Goal: Task Accomplishment & Management: Manage account settings

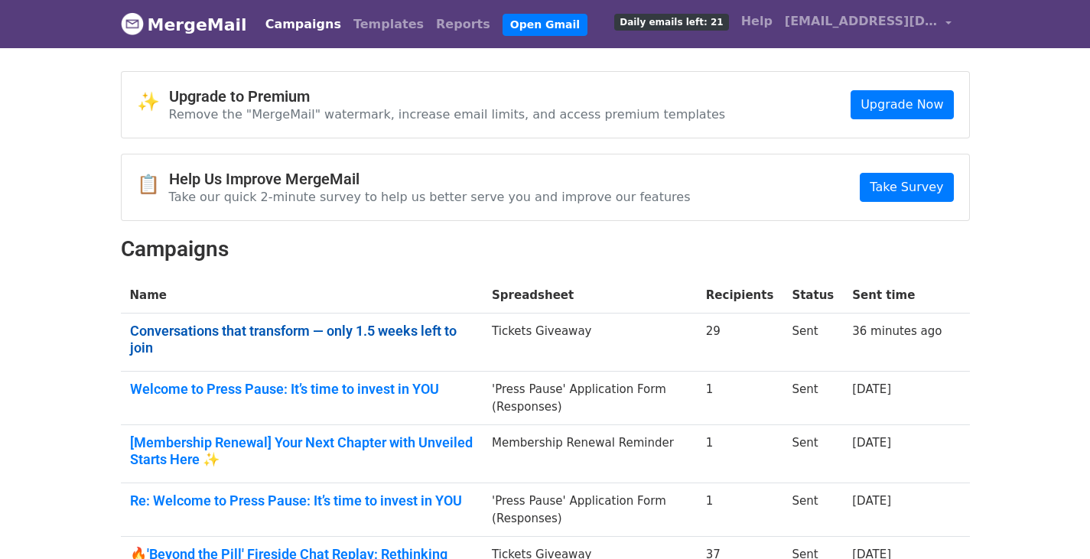
click at [385, 324] on link "Conversations that transform — only 1.5 weeks left to join" at bounding box center [302, 339] width 344 height 33
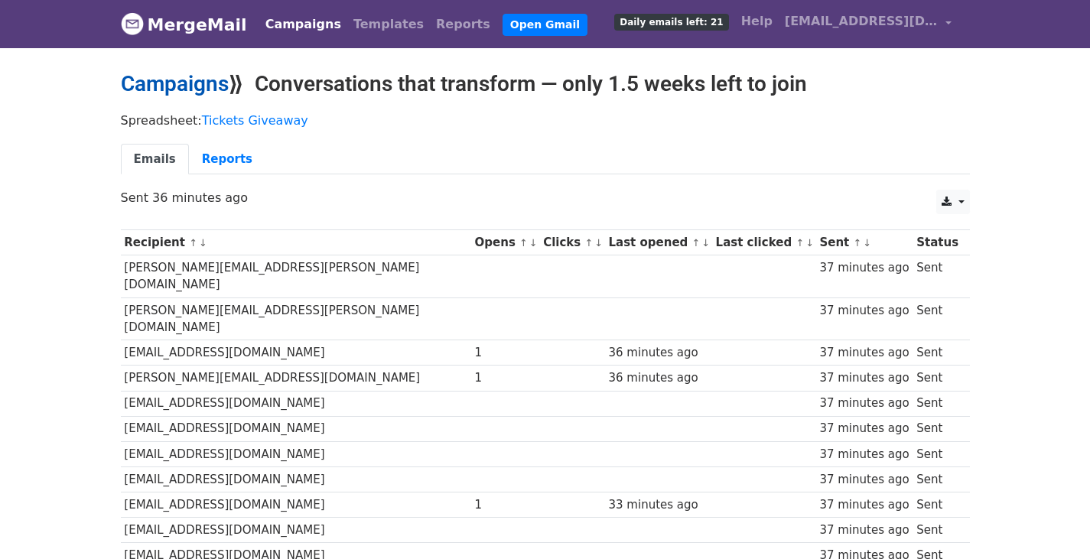
click at [179, 85] on link "Campaigns" at bounding box center [175, 83] width 108 height 25
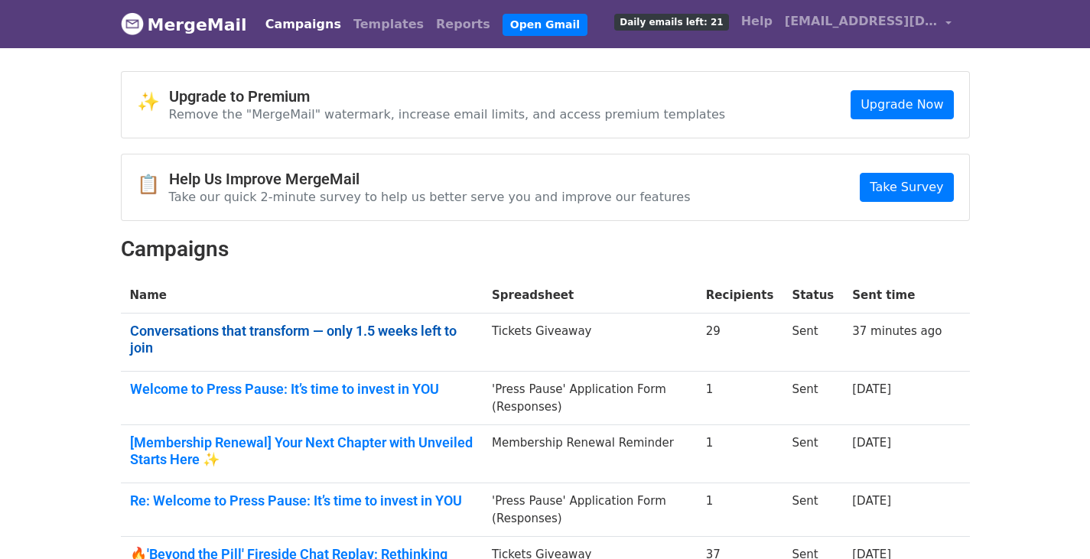
click at [270, 324] on link "Conversations that transform — only 1.5 weeks left to join" at bounding box center [302, 339] width 344 height 33
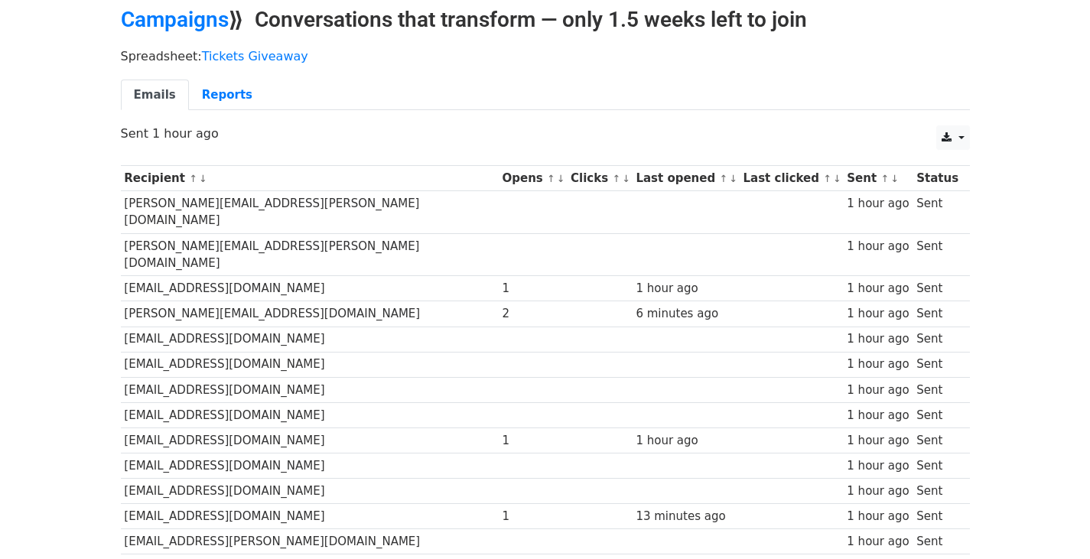
scroll to position [184, 0]
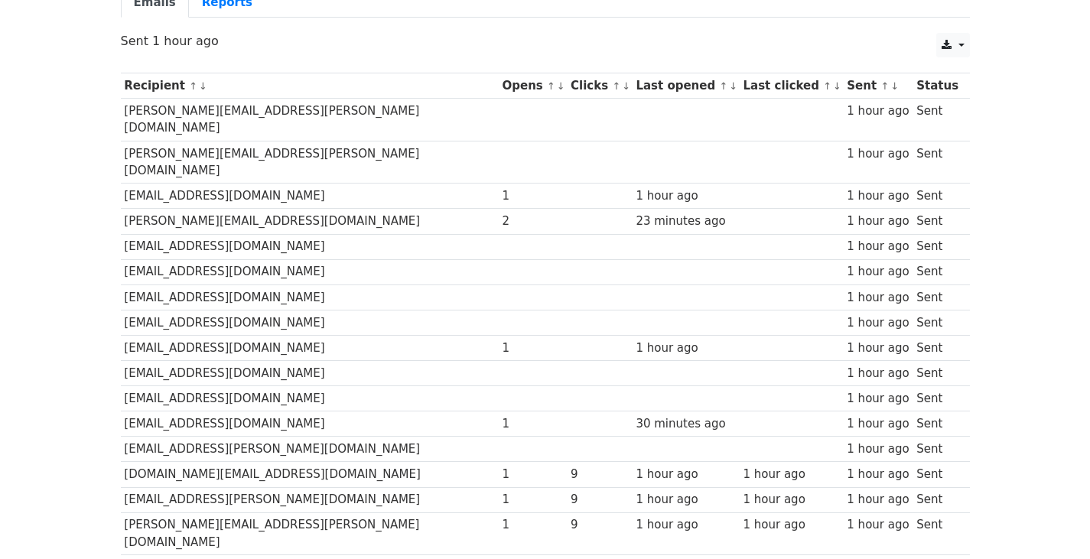
scroll to position [61, 0]
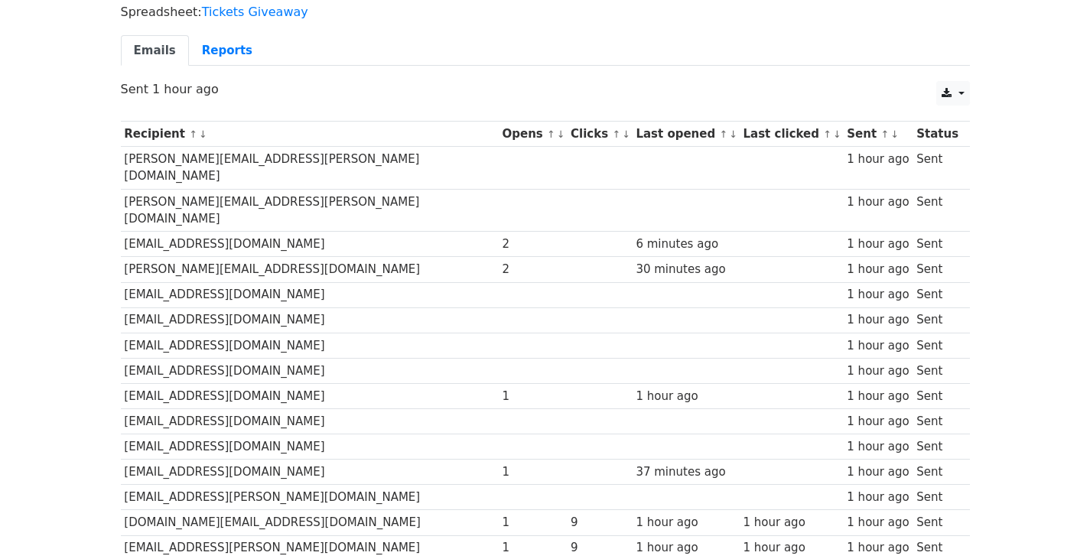
scroll to position [106, 0]
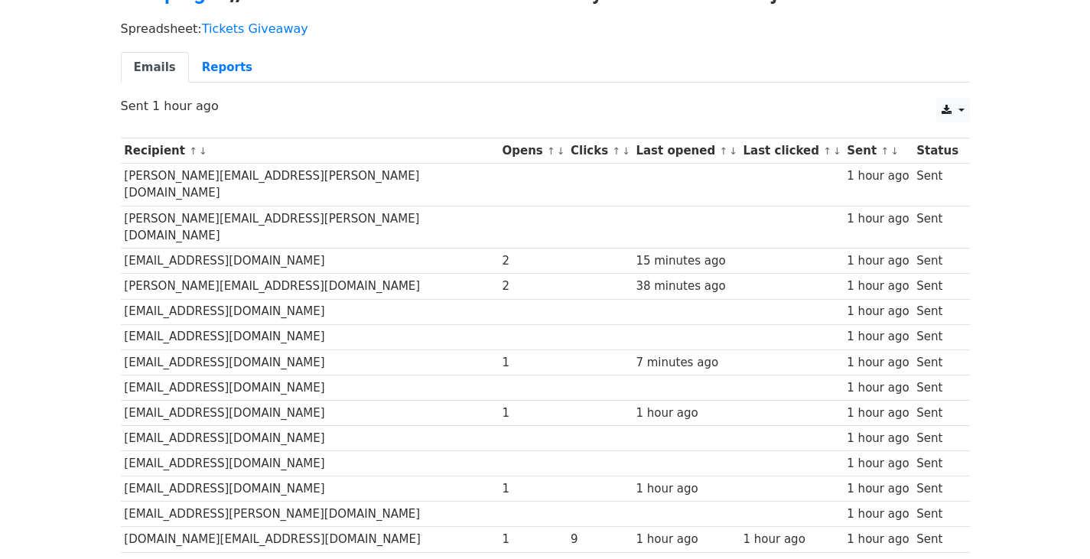
scroll to position [122, 0]
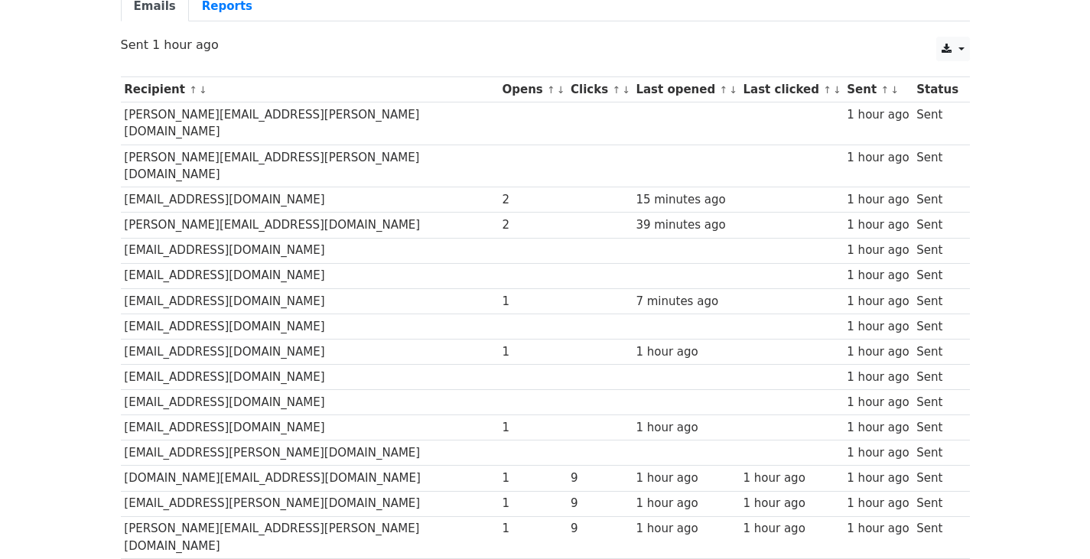
scroll to position [184, 0]
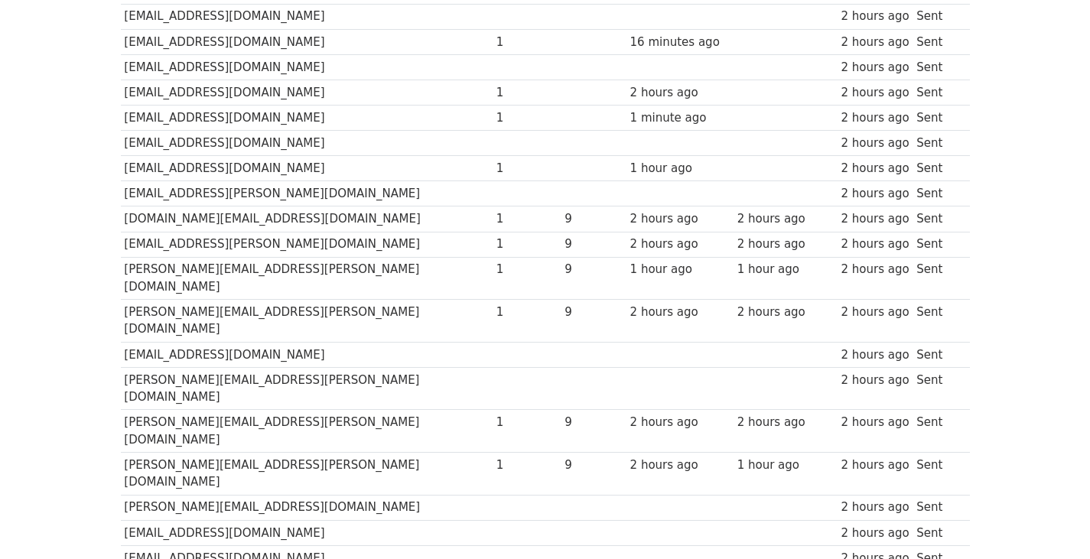
scroll to position [443, 0]
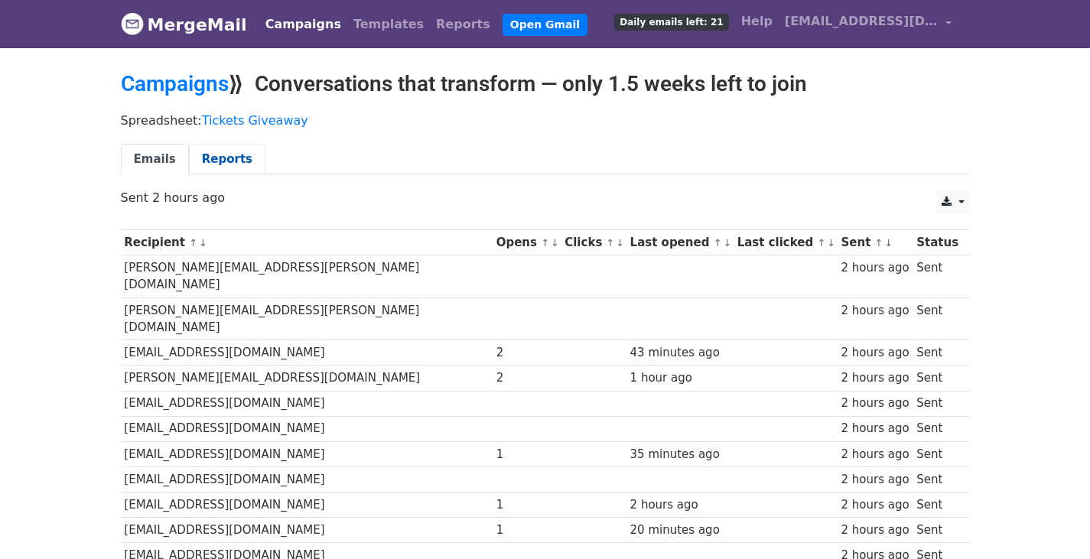
click at [213, 155] on link "Reports" at bounding box center [227, 159] width 77 height 31
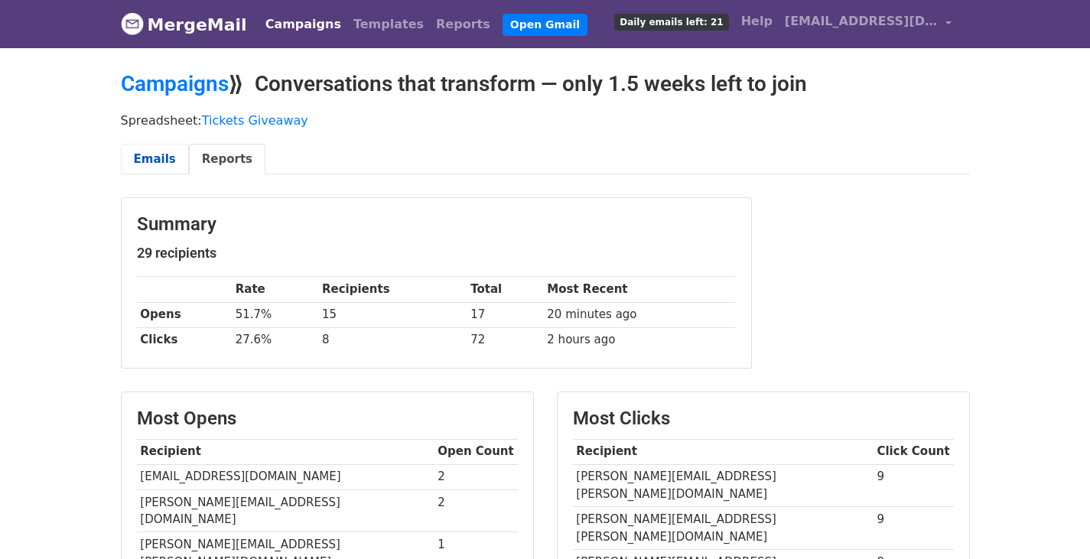
click at [145, 161] on link "Emails" at bounding box center [155, 159] width 68 height 31
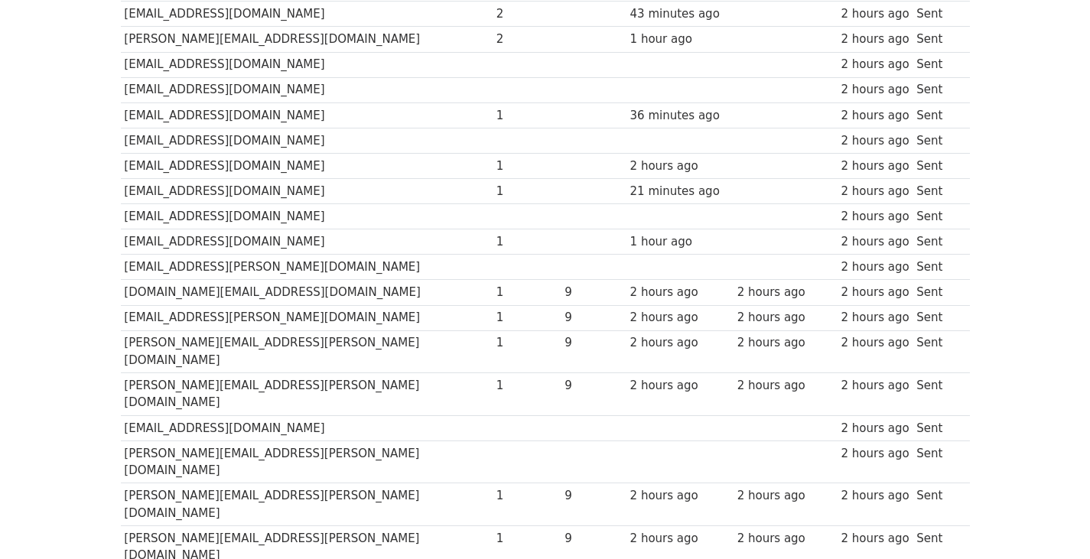
scroll to position [259, 0]
